Goal: Task Accomplishment & Management: Use online tool/utility

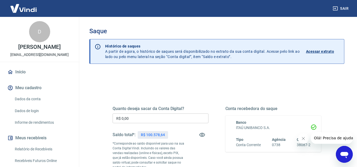
click at [302, 137] on icon "Fechar mensagem da empresa" at bounding box center [303, 139] width 4 height 4
click at [142, 122] on input "R$ 0,00" at bounding box center [160, 119] width 96 height 10
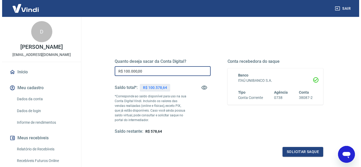
scroll to position [79, 0]
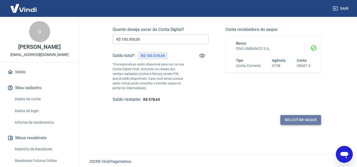
click at [299, 120] on button "Solicitar saque" at bounding box center [300, 120] width 41 height 10
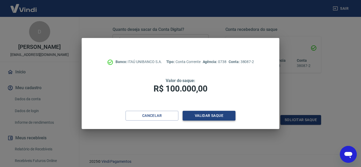
click at [207, 118] on button "Validar saque" at bounding box center [208, 116] width 53 height 10
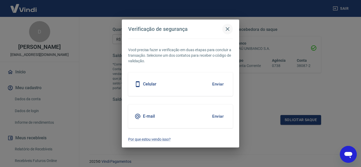
click at [227, 29] on icon "button" at bounding box center [228, 29] width 4 height 4
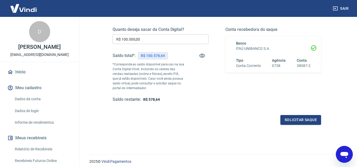
click at [155, 41] on input "R$ 100.000,00" at bounding box center [160, 39] width 96 height 10
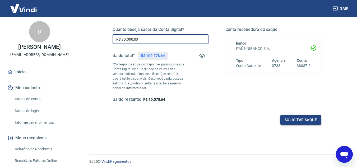
click at [297, 120] on button "Solicitar saque" at bounding box center [300, 120] width 41 height 10
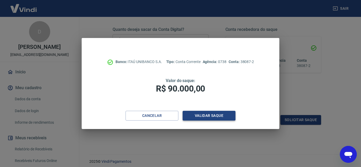
click at [201, 114] on button "Validar saque" at bounding box center [208, 116] width 53 height 10
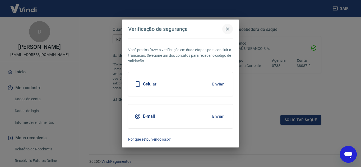
click at [226, 31] on icon "button" at bounding box center [227, 29] width 6 height 6
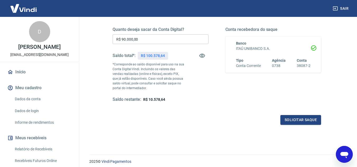
click at [166, 42] on input "R$ 90.000,00" at bounding box center [160, 39] width 96 height 10
type input "R$ 50.000,00"
click at [292, 121] on button "Solicitar saque" at bounding box center [300, 120] width 41 height 10
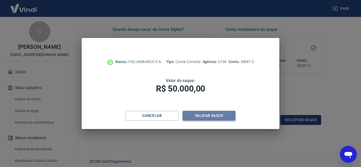
click at [198, 116] on button "Validar saque" at bounding box center [208, 116] width 53 height 10
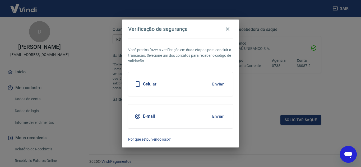
click at [217, 82] on button "Enviar" at bounding box center [217, 84] width 17 height 11
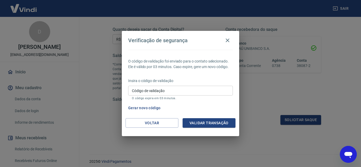
click at [170, 94] on input "Código de validação" at bounding box center [180, 91] width 105 height 10
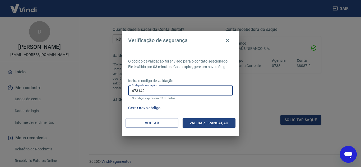
type input "673142"
click at [228, 120] on button "Validar transação" at bounding box center [208, 123] width 53 height 10
